Goal: Communication & Community: Answer question/provide support

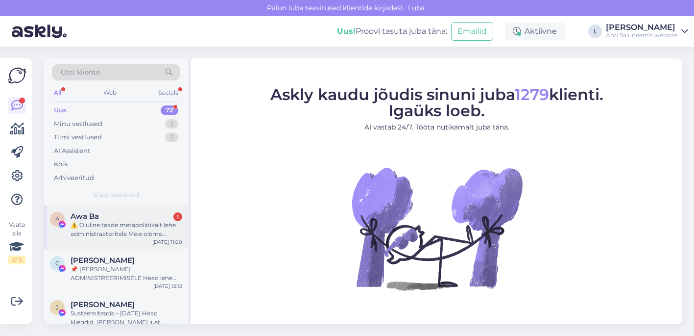
click at [106, 220] on div "⚠️ Oluline teade metapoliitikalt lehe administraatoritele Meie oleme metapoliit…" at bounding box center [127, 229] width 112 height 18
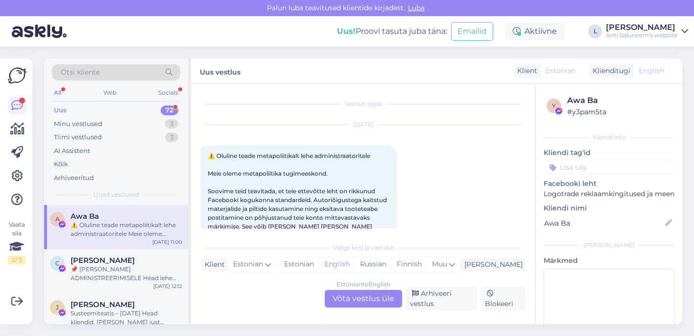
scroll to position [21, 0]
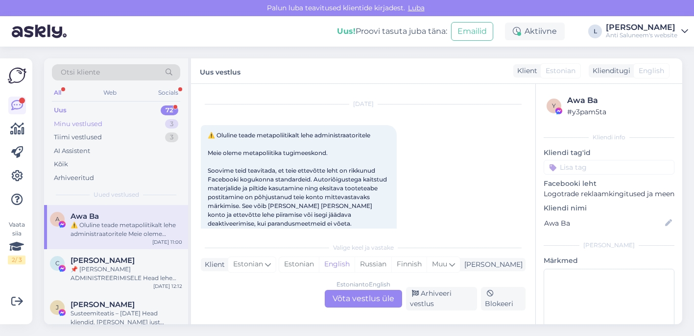
click at [118, 121] on div "Minu vestlused 3" at bounding box center [116, 124] width 128 height 14
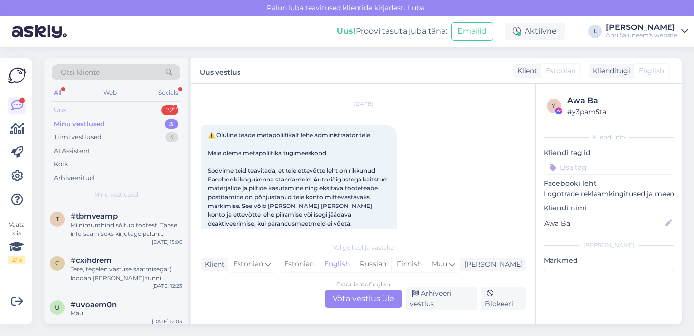
click at [116, 107] on div "Uus 72" at bounding box center [116, 110] width 128 height 14
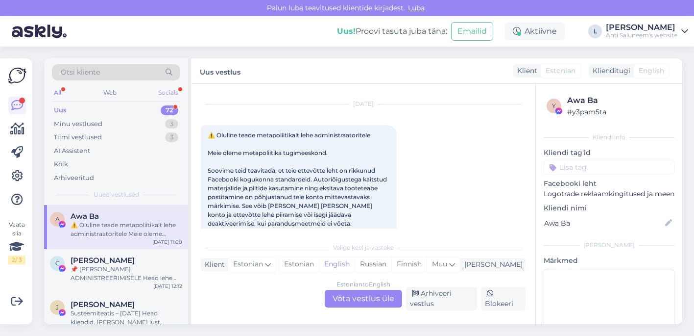
click at [156, 94] on div "Socials" at bounding box center [168, 92] width 24 height 13
click at [113, 262] on span "[PERSON_NAME]" at bounding box center [103, 260] width 64 height 9
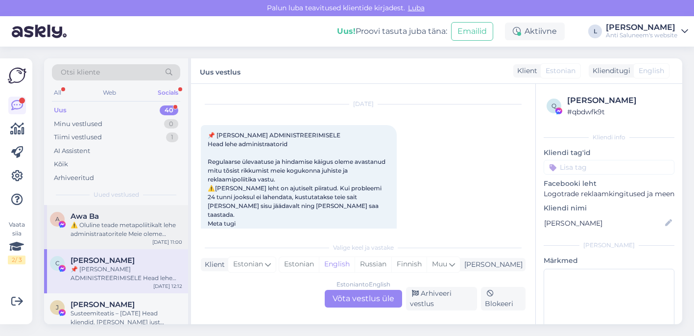
click at [114, 237] on div "⚠️ Oluline teade metapoliitikalt lehe administraatoritele Meie oleme metapoliit…" at bounding box center [127, 229] width 112 height 18
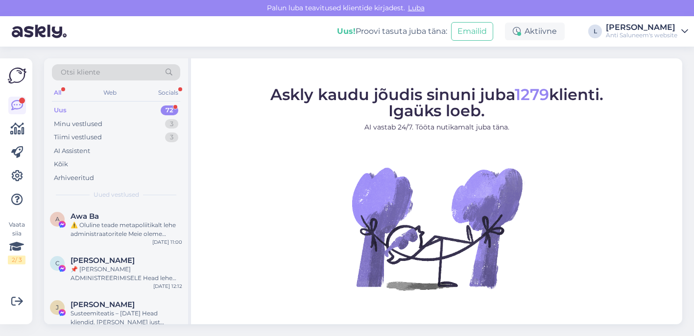
click at [60, 87] on div "All" at bounding box center [57, 92] width 11 height 13
click at [107, 121] on div "Minu vestlused 3" at bounding box center [116, 124] width 128 height 14
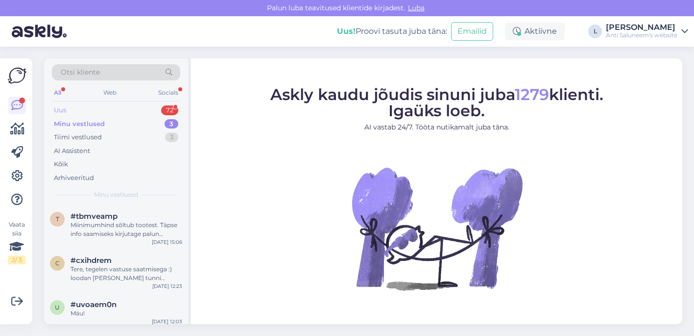
click at [101, 105] on div "Uus 72" at bounding box center [116, 110] width 128 height 14
